Goal: Navigation & Orientation: Find specific page/section

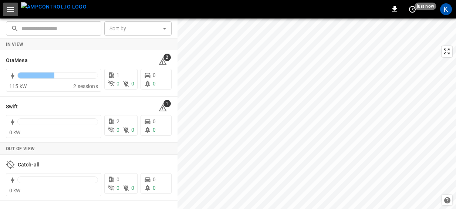
click at [9, 7] on icon "button" at bounding box center [10, 9] width 9 height 9
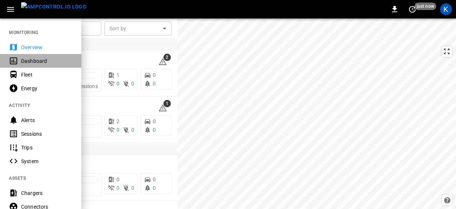
click at [37, 60] on div "Dashboard" at bounding box center [46, 60] width 51 height 7
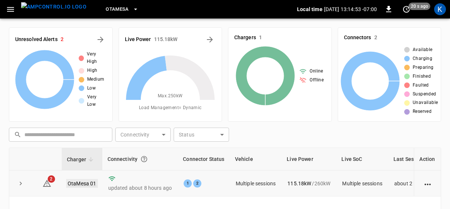
click at [80, 184] on link "OtaMesa 01" at bounding box center [82, 183] width 32 height 9
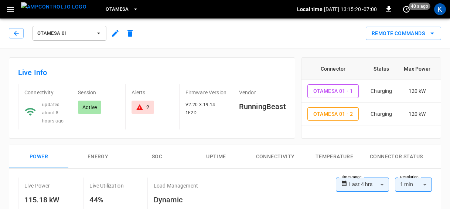
click at [87, 28] on button "OtaMesa 01" at bounding box center [70, 33] width 74 height 15
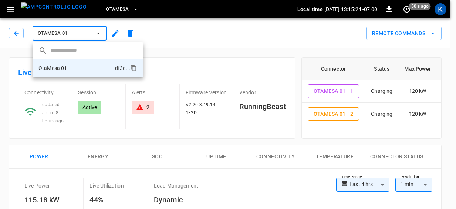
click at [103, 8] on div at bounding box center [228, 104] width 456 height 209
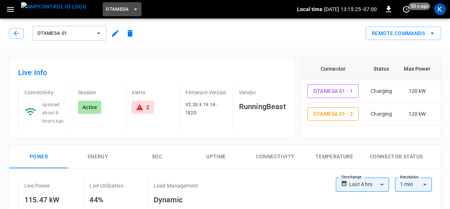
click at [106, 9] on span "OtaMesa" at bounding box center [117, 9] width 23 height 8
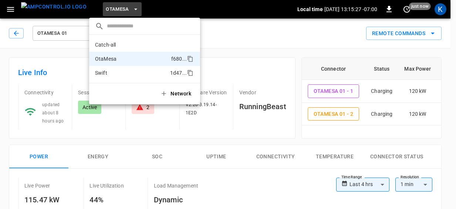
click at [109, 71] on li "Swift 1d47 ..." at bounding box center [144, 73] width 111 height 14
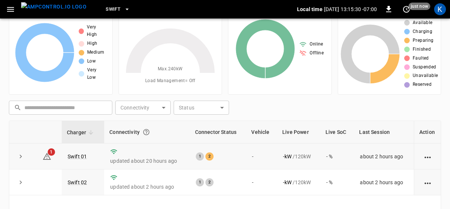
scroll to position [33, 0]
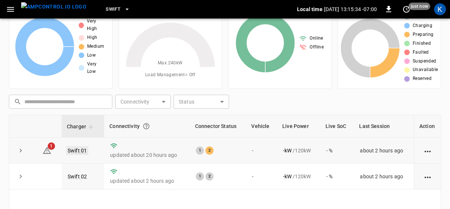
click at [75, 148] on link "Swift 01" at bounding box center [77, 150] width 22 height 9
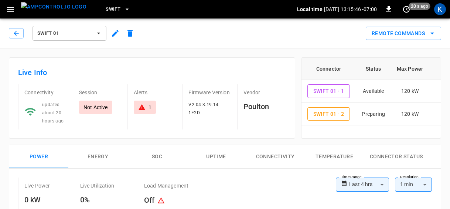
click at [69, 34] on span "Swift 01" at bounding box center [64, 33] width 55 height 8
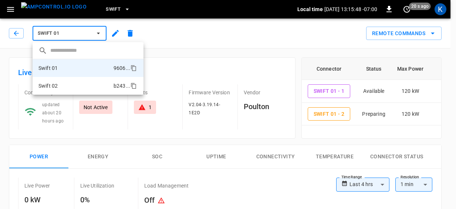
click at [64, 86] on li "Swift 02 b243 ..." at bounding box center [88, 86] width 111 height 18
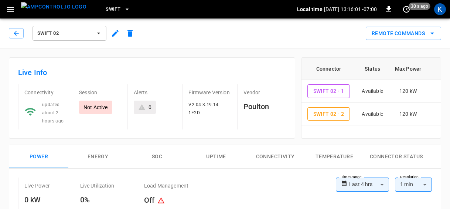
click at [10, 10] on icon "button" at bounding box center [10, 9] width 9 height 9
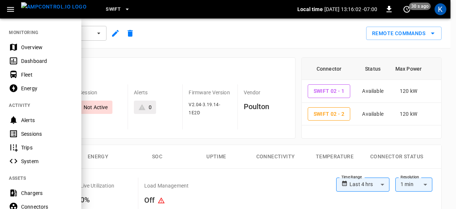
click at [34, 60] on div "Dashboard" at bounding box center [46, 60] width 51 height 7
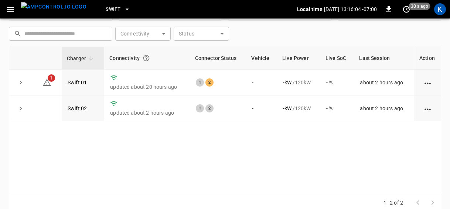
scroll to position [110, 0]
